Goal: Task Accomplishment & Management: Manage account settings

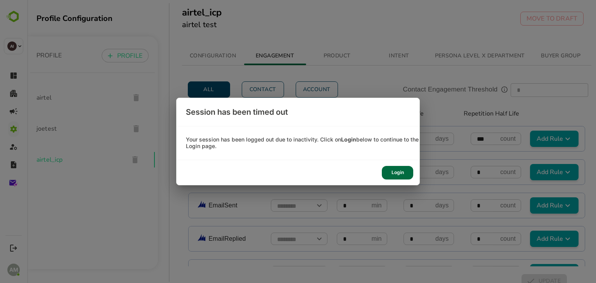
scroll to position [699, 0]
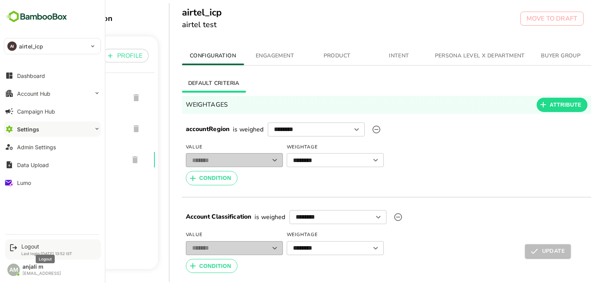
click at [25, 247] on div "Logout" at bounding box center [46, 246] width 51 height 7
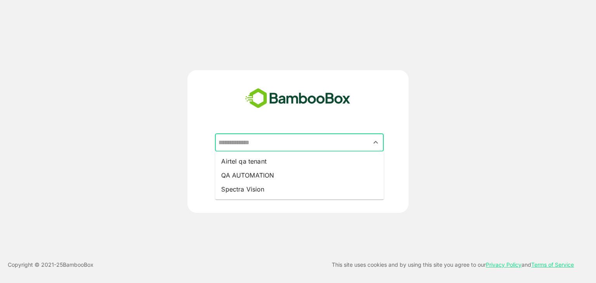
click at [265, 143] on input "text" at bounding box center [300, 143] width 166 height 15
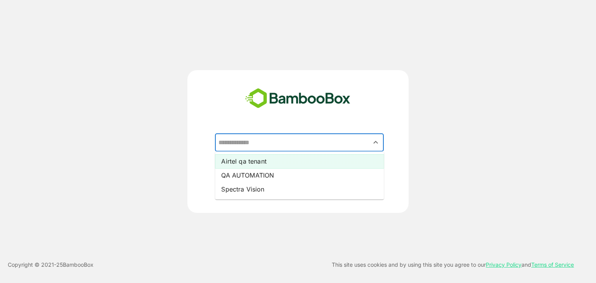
click at [262, 161] on li "Airtel qa tenant" at bounding box center [299, 162] width 169 height 14
type input "**********"
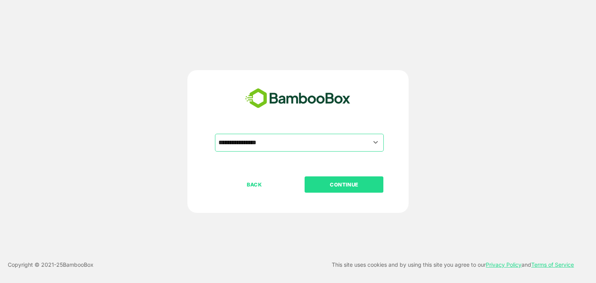
click at [336, 184] on p "CONTINUE" at bounding box center [345, 185] width 78 height 9
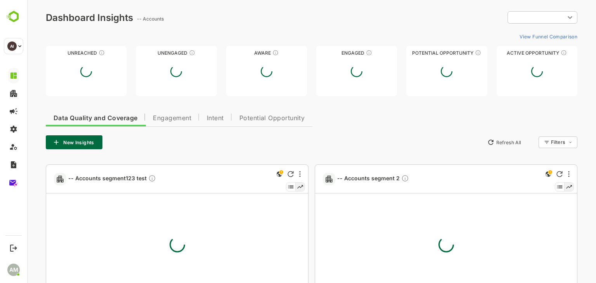
type input "**********"
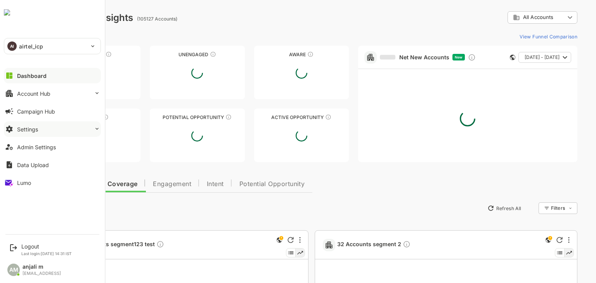
click at [40, 127] on button "Settings" at bounding box center [52, 130] width 97 height 16
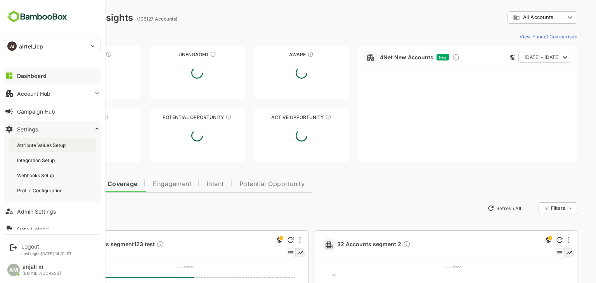
click at [46, 143] on div "Attribute Values Setup" at bounding box center [42, 145] width 50 height 7
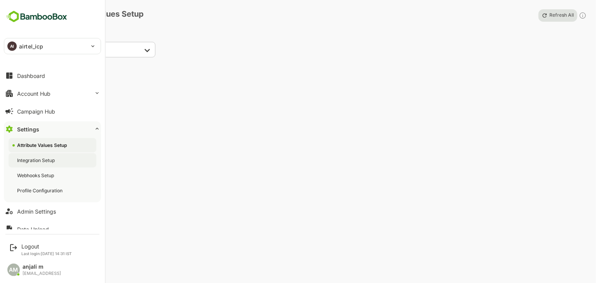
click at [47, 162] on div "Integration Setup" at bounding box center [36, 160] width 39 height 7
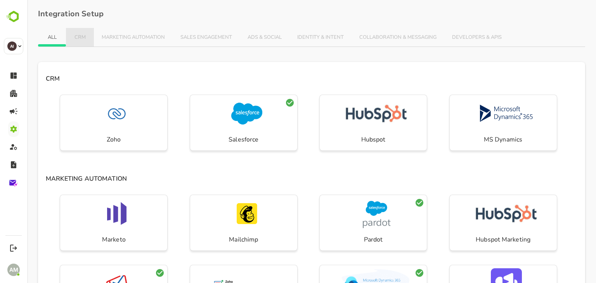
click at [84, 35] on span "CRM" at bounding box center [80, 38] width 12 height 6
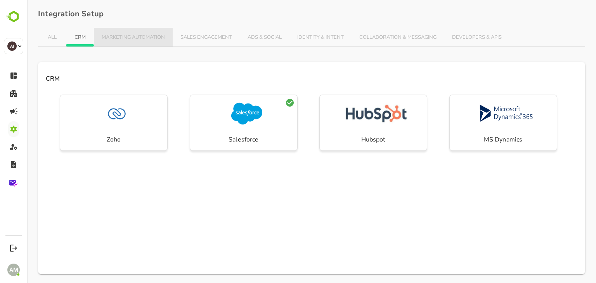
click at [111, 35] on span "MARKETING AUTOMATION" at bounding box center [133, 38] width 63 height 6
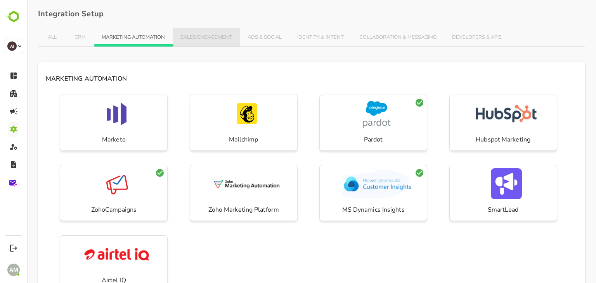
click at [214, 37] on span "SALES ENGAGEMENT" at bounding box center [207, 38] width 52 height 6
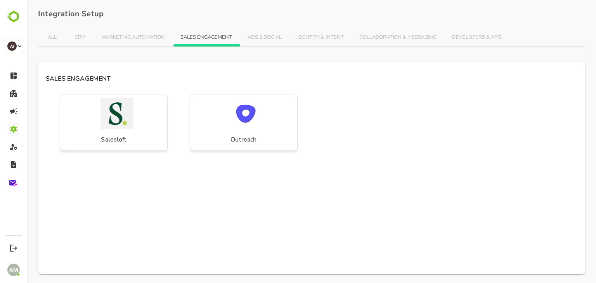
click at [282, 38] on span "ADS & SOCIAL" at bounding box center [265, 38] width 34 height 6
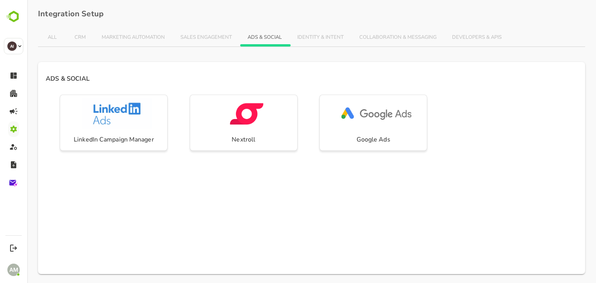
click at [328, 36] on span "IDENTITY & INTENT" at bounding box center [320, 38] width 47 height 6
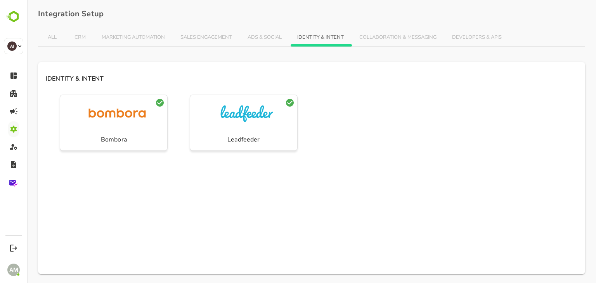
click at [404, 39] on span "COLLABORATION & MESSAGING" at bounding box center [398, 38] width 77 height 6
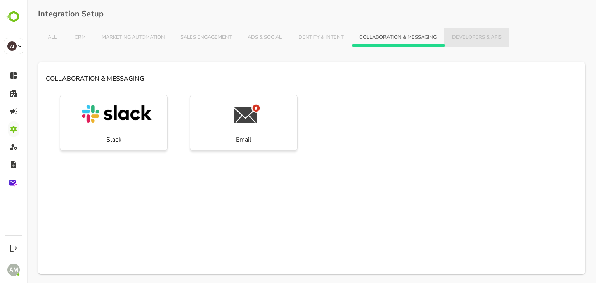
click at [494, 38] on span "DEVELOPERS & APIS" at bounding box center [477, 38] width 50 height 6
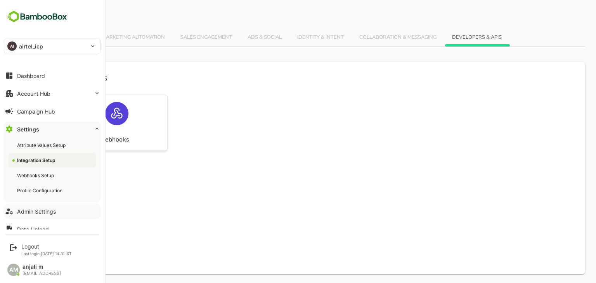
click at [39, 209] on div "Admin Settings" at bounding box center [36, 212] width 39 height 7
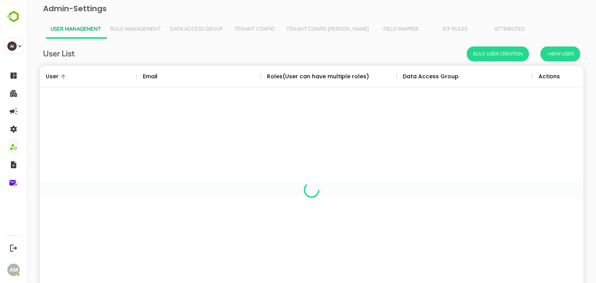
scroll to position [222, 533]
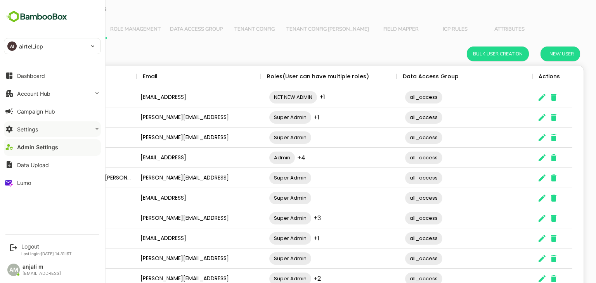
click at [38, 129] on button "Settings" at bounding box center [52, 130] width 97 height 16
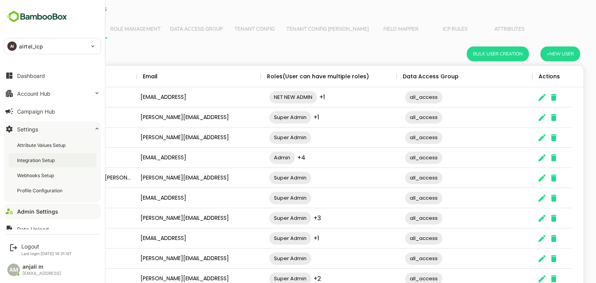
click at [42, 163] on div "Integration Setup" at bounding box center [36, 160] width 39 height 7
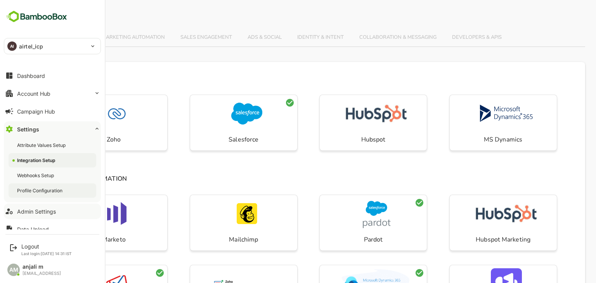
click at [37, 189] on div "Profile Configuration" at bounding box center [40, 191] width 47 height 7
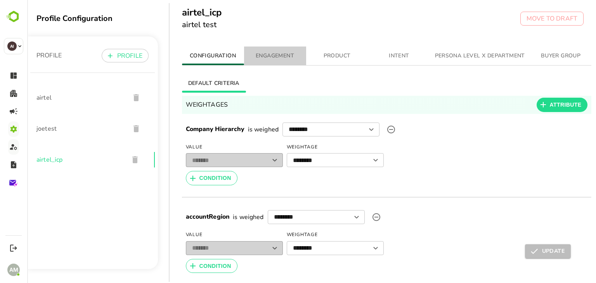
click at [277, 55] on span "ENGAGEMENT" at bounding box center [275, 56] width 53 height 10
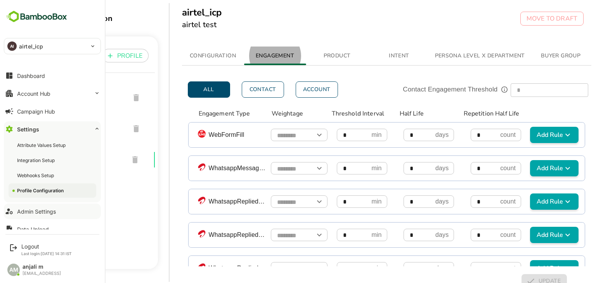
scroll to position [26, 0]
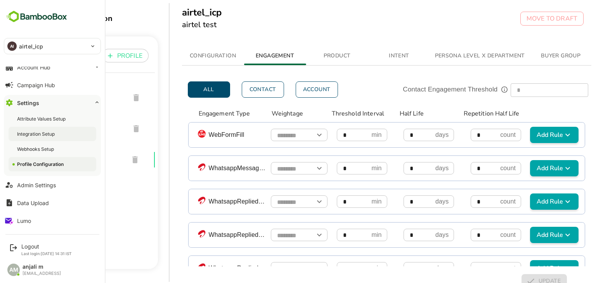
click at [44, 132] on div "Integration Setup" at bounding box center [36, 134] width 39 height 7
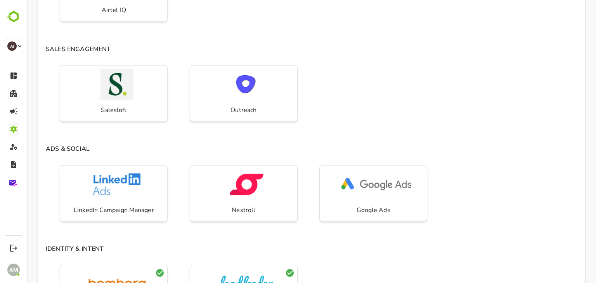
scroll to position [369, 0]
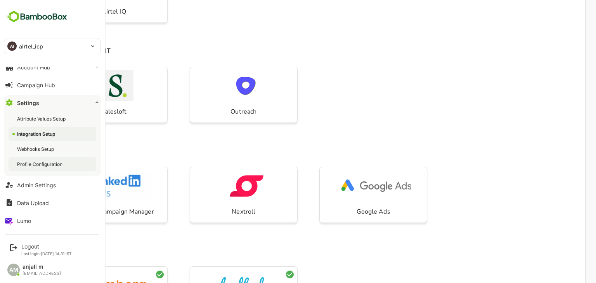
click at [48, 168] on div "Profile Configuration" at bounding box center [53, 164] width 88 height 14
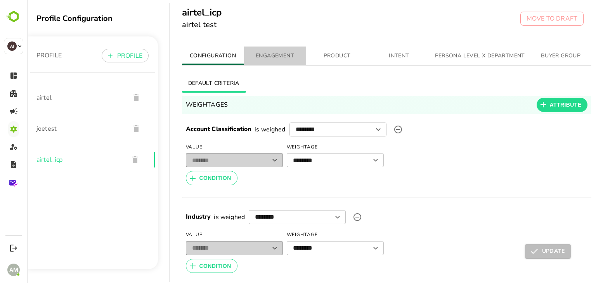
click at [292, 59] on span "ENGAGEMENT" at bounding box center [275, 56] width 53 height 10
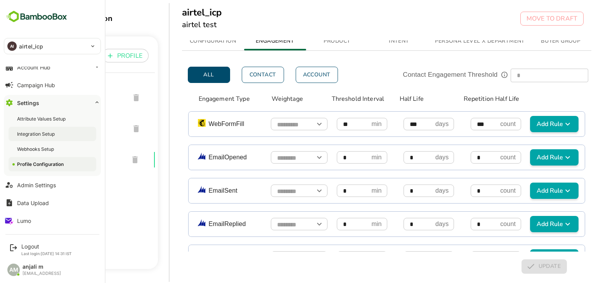
click at [39, 133] on div "Integration Setup" at bounding box center [36, 134] width 39 height 7
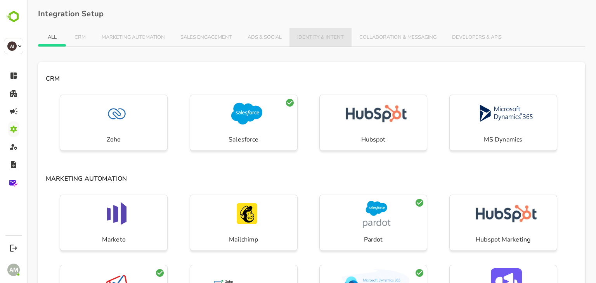
click at [322, 39] on span "IDENTITY & INTENT" at bounding box center [320, 38] width 47 height 6
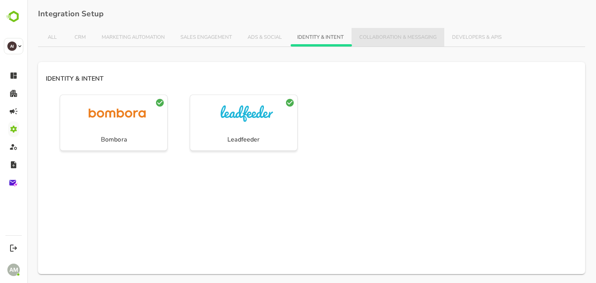
click at [377, 33] on button "COLLABORATION & MESSAGING" at bounding box center [398, 37] width 93 height 19
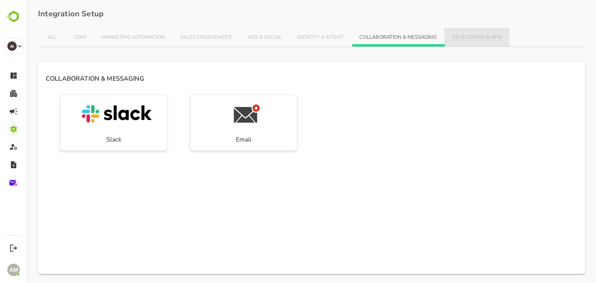
click at [449, 37] on button "DEVELOPERS & APIS" at bounding box center [477, 37] width 65 height 19
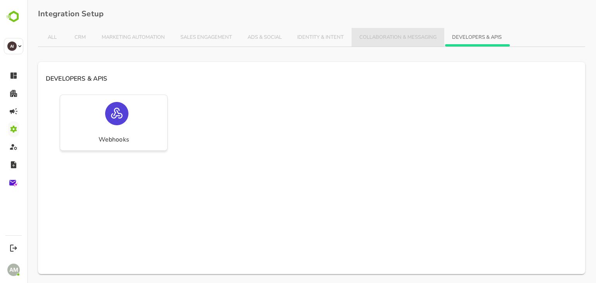
click at [405, 35] on span "COLLABORATION & MESSAGING" at bounding box center [398, 38] width 77 height 6
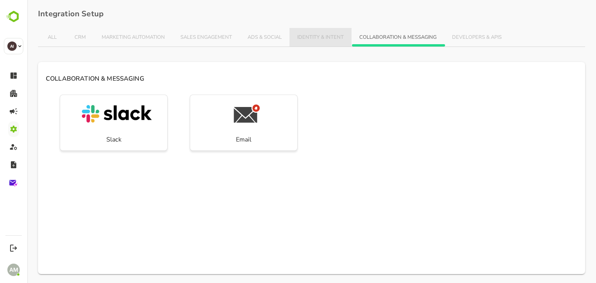
click at [350, 41] on button "IDENTITY & INTENT" at bounding box center [321, 37] width 62 height 19
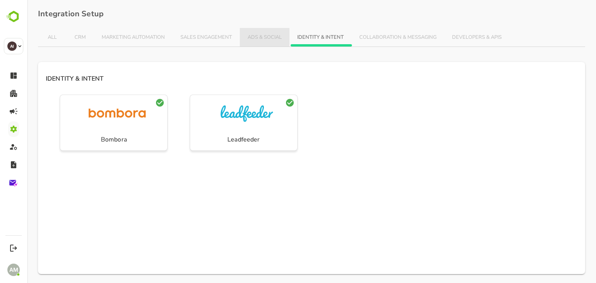
click at [270, 39] on span "ADS & SOCIAL" at bounding box center [265, 38] width 34 height 6
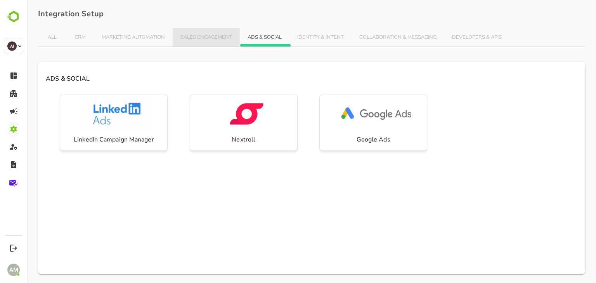
click at [191, 36] on span "SALES ENGAGEMENT" at bounding box center [207, 38] width 52 height 6
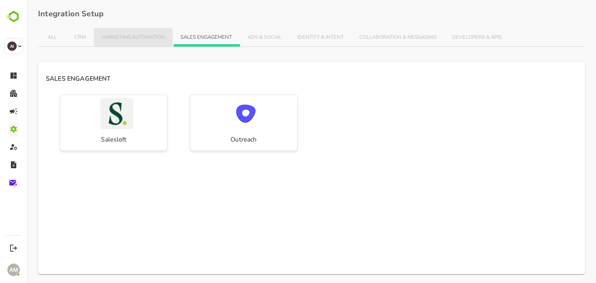
click at [145, 33] on button "MARKETING AUTOMATION" at bounding box center [133, 37] width 79 height 19
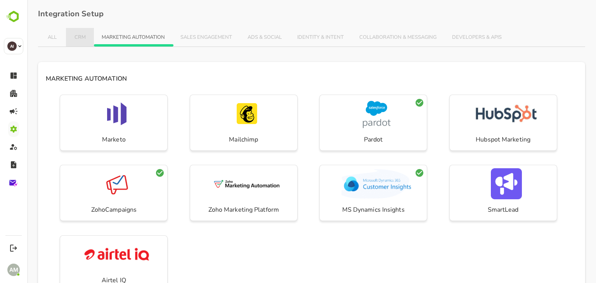
click at [80, 38] on span "CRM" at bounding box center [80, 38] width 12 height 6
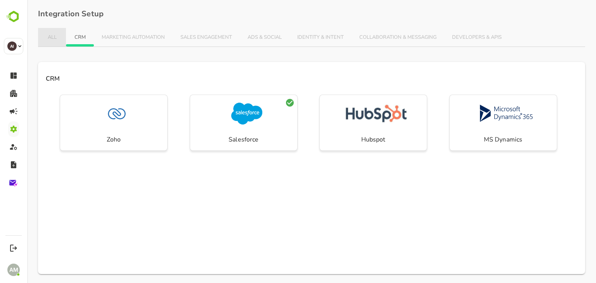
click at [43, 35] on button "ALL" at bounding box center [52, 37] width 28 height 19
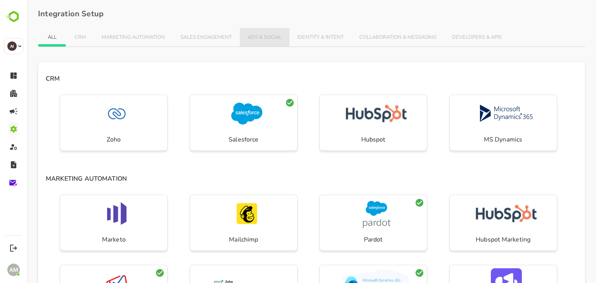
click at [276, 38] on span "ADS & SOCIAL" at bounding box center [265, 38] width 34 height 6
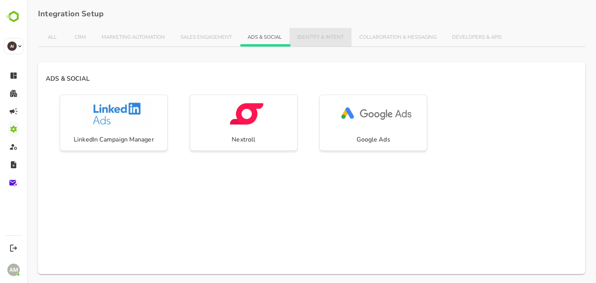
click at [306, 33] on button "IDENTITY & INTENT" at bounding box center [321, 37] width 62 height 19
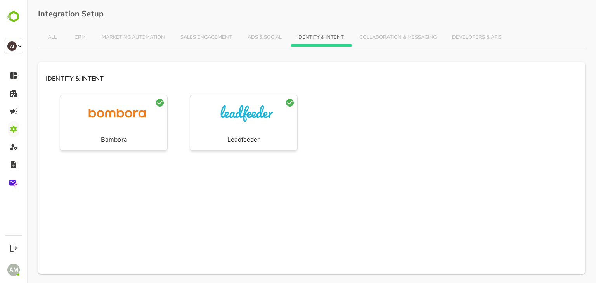
click at [369, 26] on p "Integration Setup ALL CRM MARKETING AUTOMATION SALES ENGAGEMENT ADS & SOCIAL ID…" at bounding box center [312, 141] width 548 height 265
click at [384, 31] on button "COLLABORATION & MESSAGING" at bounding box center [398, 37] width 93 height 19
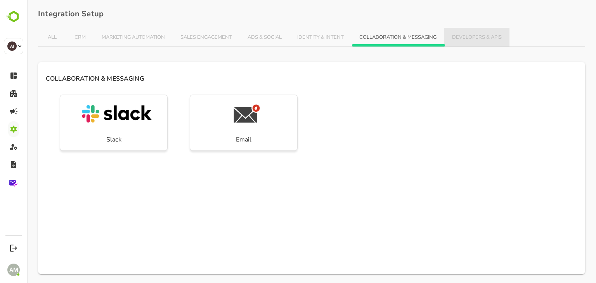
click at [483, 30] on button "DEVELOPERS & APIS" at bounding box center [477, 37] width 65 height 19
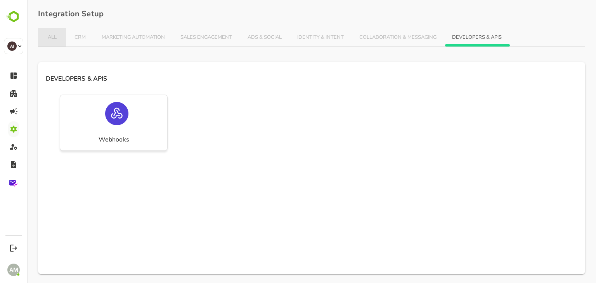
click at [51, 39] on span "ALL" at bounding box center [52, 38] width 12 height 6
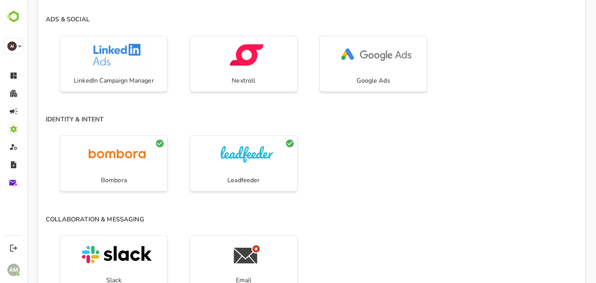
scroll to position [631, 0]
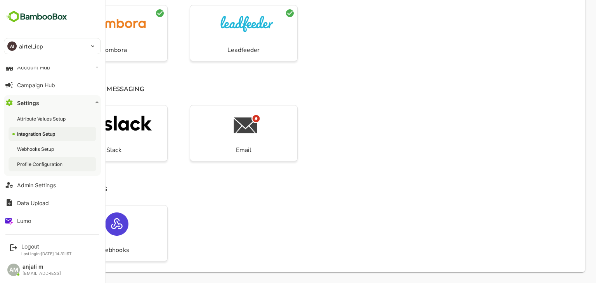
click at [50, 163] on div "Profile Configuration" at bounding box center [40, 164] width 47 height 7
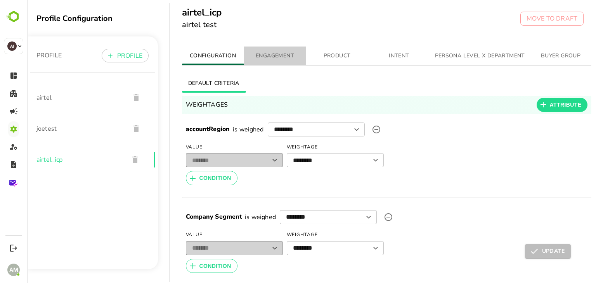
click at [281, 54] on span "ENGAGEMENT" at bounding box center [275, 56] width 53 height 10
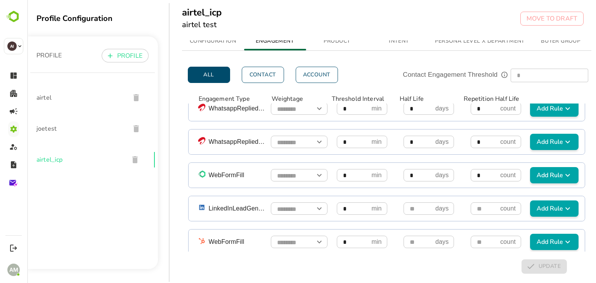
scroll to position [751, 0]
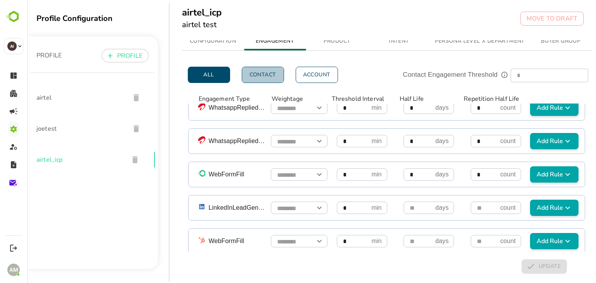
click at [266, 67] on button "Contact" at bounding box center [263, 75] width 42 height 16
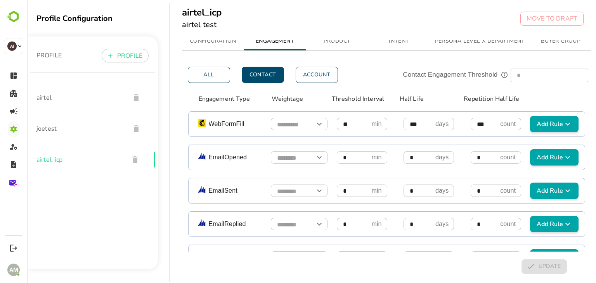
scroll to position [0, 0]
click at [209, 73] on button "All" at bounding box center [209, 75] width 42 height 16
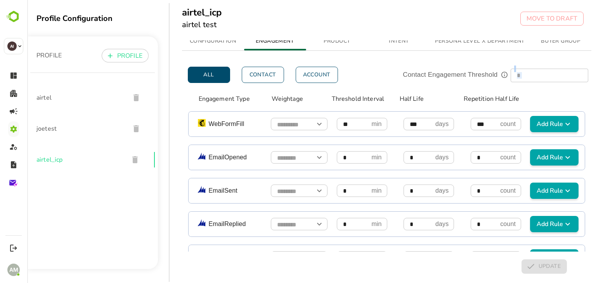
drag, startPoint x: 455, startPoint y: 82, endPoint x: 499, endPoint y: 70, distance: 45.3
click at [502, 72] on icon "Threshold cutoff for buying committee strength" at bounding box center [505, 75] width 6 height 6
drag, startPoint x: 456, startPoint y: 81, endPoint x: 547, endPoint y: 81, distance: 90.5
click at [547, 81] on div "Threshold cutoff for buying committee strength" at bounding box center [500, 79] width 96 height 14
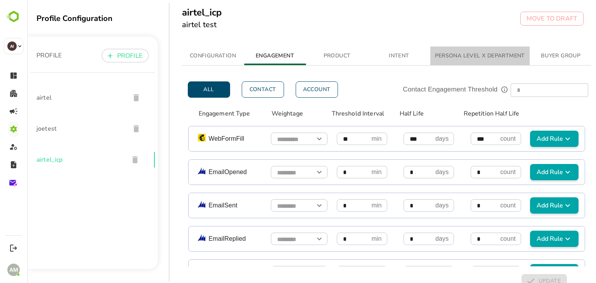
click at [482, 58] on span "PERSONA LEVEL X DEPARTMENT" at bounding box center [480, 56] width 90 height 10
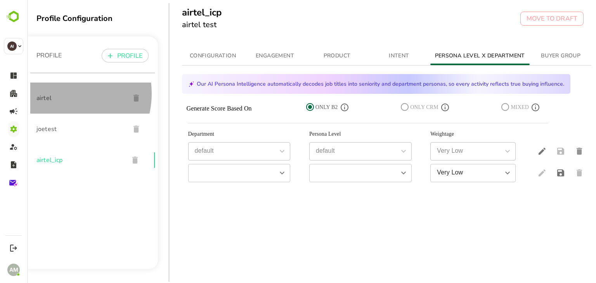
click at [59, 94] on span "airtel" at bounding box center [80, 98] width 87 height 9
